Goal: Task Accomplishment & Management: Use online tool/utility

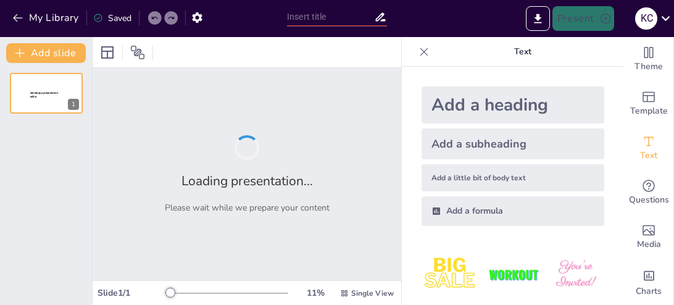
type input "the future 100"
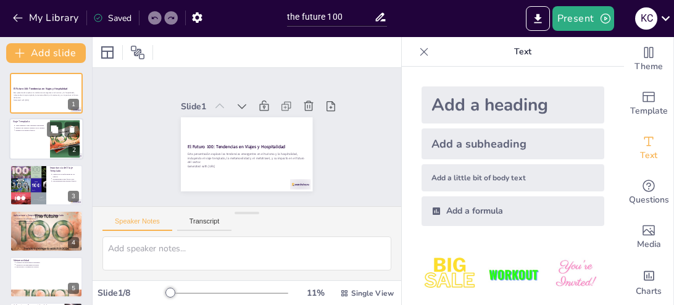
click at [57, 141] on div at bounding box center [64, 139] width 67 height 38
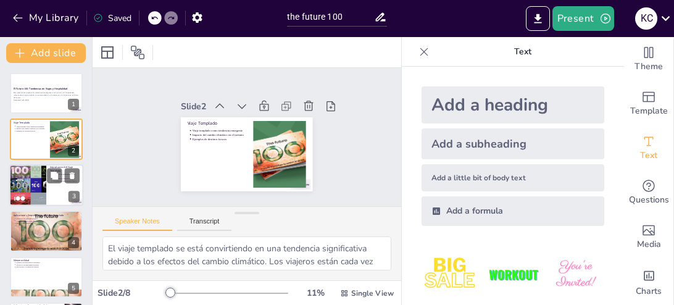
click at [44, 180] on div at bounding box center [28, 185] width 56 height 42
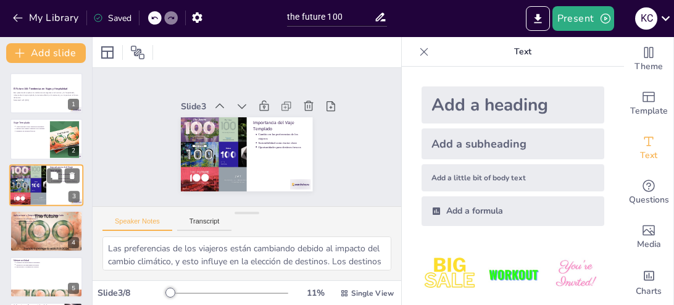
scroll to position [1, 0]
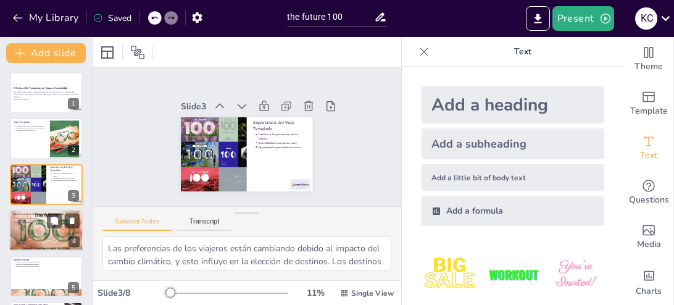
click at [32, 222] on p "Experiencias sostenibles" at bounding box center [47, 223] width 64 height 2
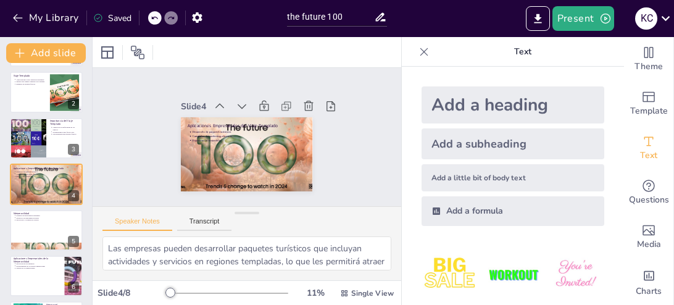
click at [28, 251] on div "El Futuro 100: Tendencias en Viajes y Hospitalidad Esta presentación explora la…" at bounding box center [46, 207] width 92 height 363
click at [32, 244] on div at bounding box center [46, 247] width 74 height 44
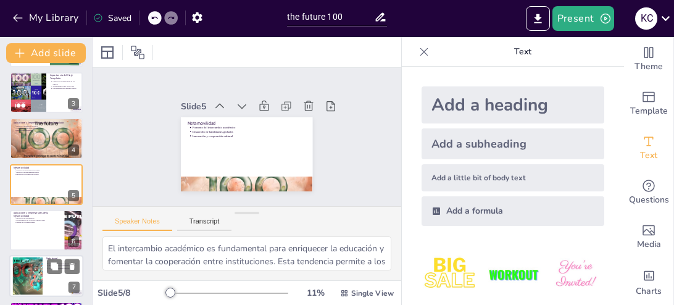
click at [41, 279] on div at bounding box center [28, 277] width 58 height 38
type textarea "La fusión de experiencias físicas y virtuales en el metatravel permite a los vi…"
